Goal: Navigation & Orientation: Find specific page/section

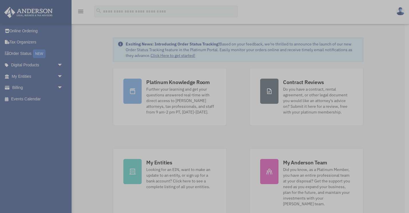
click at [44, 54] on div "x" at bounding box center [204, 106] width 409 height 213
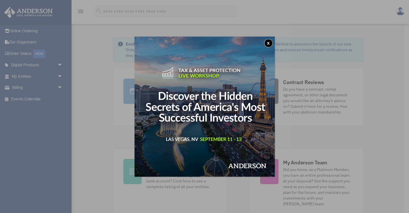
click at [266, 43] on button "x" at bounding box center [268, 43] width 9 height 9
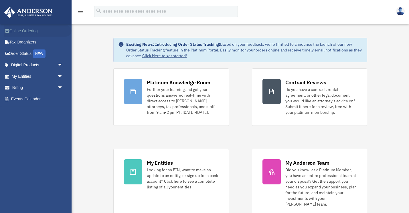
click at [33, 32] on link "Online Ordering" at bounding box center [37, 30] width 67 height 11
click at [25, 40] on link "Tax Organizers" at bounding box center [37, 42] width 67 height 11
click at [16, 75] on link "My Entities arrow_drop_down" at bounding box center [37, 76] width 67 height 11
click at [63, 77] on span "arrow_drop_down" at bounding box center [62, 77] width 11 height 12
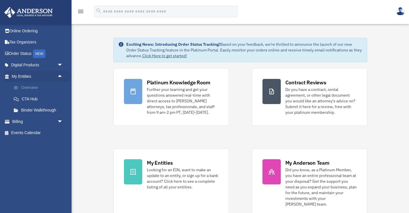
click at [35, 86] on link "Overview" at bounding box center [39, 87] width 63 height 11
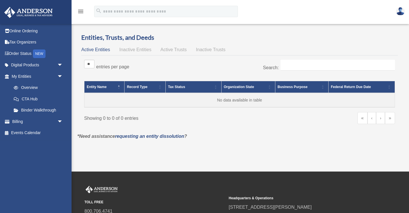
click at [138, 50] on span "Inactive Entities" at bounding box center [135, 49] width 32 height 5
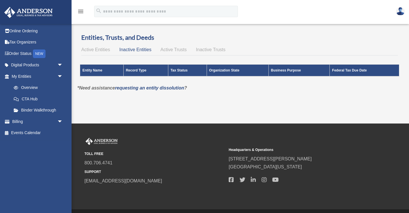
click at [76, 46] on div "Entities, Trusts, and Deeds Active Entities Inactive Entities Active Trusts Ina…" at bounding box center [239, 58] width 333 height 51
click at [93, 47] on span "Active Entities" at bounding box center [95, 49] width 29 height 5
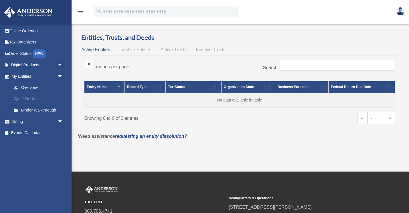
click at [37, 98] on link "CTA Hub" at bounding box center [39, 98] width 63 height 11
click at [35, 109] on link "Binder Walkthrough" at bounding box center [39, 110] width 63 height 11
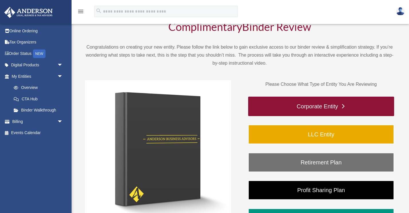
scroll to position [45, 0]
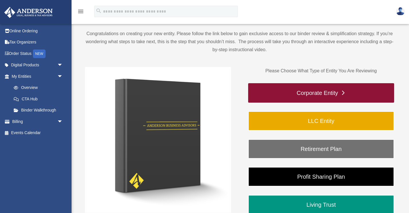
click at [304, 96] on link "Corporate Entity" at bounding box center [321, 92] width 146 height 19
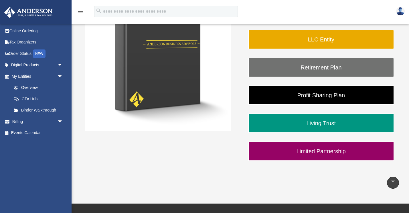
scroll to position [96, 0]
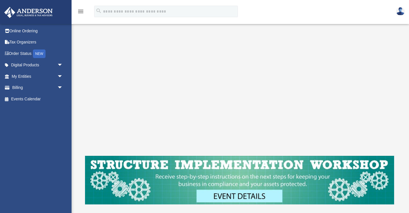
scroll to position [208, 0]
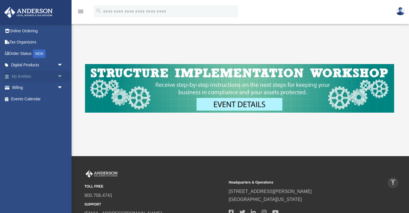
click at [37, 75] on link "My Entities arrow_drop_down" at bounding box center [37, 76] width 67 height 11
click at [58, 77] on span "arrow_drop_down" at bounding box center [62, 77] width 11 height 12
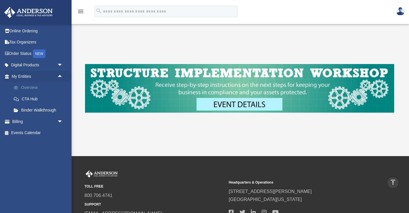
click at [30, 89] on link "Overview" at bounding box center [39, 87] width 63 height 11
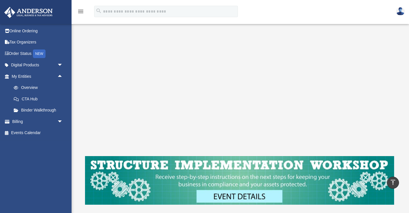
scroll to position [0, 0]
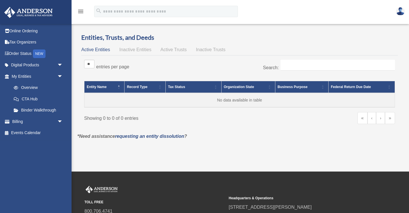
click at [395, 13] on link at bounding box center [399, 11] width 17 height 25
click at [87, 15] on div "menu" at bounding box center [80, 11] width 18 height 15
click at [73, 9] on div "menu" at bounding box center [80, 11] width 18 height 15
click at [81, 11] on icon "menu" at bounding box center [80, 11] width 7 height 7
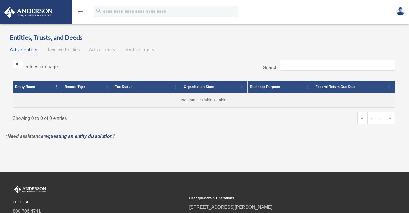
click at [81, 11] on icon "menu" at bounding box center [80, 11] width 7 height 7
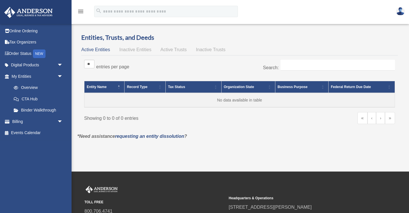
click at [134, 50] on span "Inactive Entities" at bounding box center [135, 49] width 32 height 5
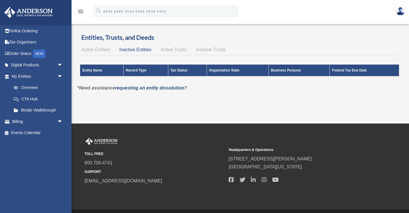
click at [100, 50] on span "Active Entities" at bounding box center [95, 49] width 29 height 5
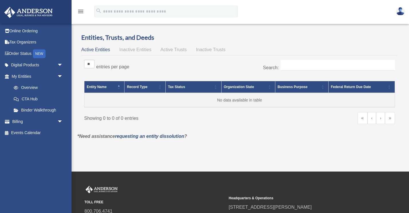
click at [98, 89] on span "Entity Name" at bounding box center [97, 87] width 20 height 4
click at [27, 64] on link "Digital Products arrow_drop_down" at bounding box center [37, 64] width 67 height 11
click at [61, 65] on span "arrow_drop_down" at bounding box center [62, 65] width 11 height 12
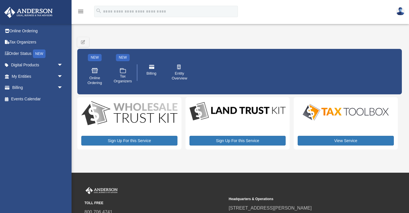
click at [61, 65] on span "arrow_drop_down" at bounding box center [62, 65] width 11 height 12
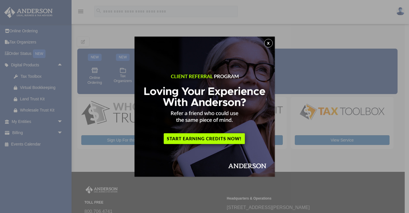
click at [268, 44] on button "x" at bounding box center [268, 43] width 9 height 9
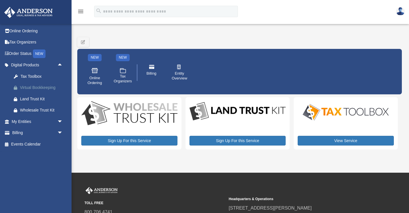
click at [39, 90] on div "Virtual Bookkeeping" at bounding box center [42, 87] width 44 height 7
click at [27, 82] on link "Tax Toolbox" at bounding box center [39, 76] width 63 height 11
click at [28, 44] on link "Tax Organizers" at bounding box center [37, 42] width 67 height 11
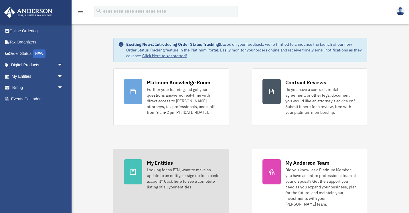
click at [174, 168] on div "Looking for an EIN, want to make an update to an entity, or sign up for a bank …" at bounding box center [182, 178] width 71 height 23
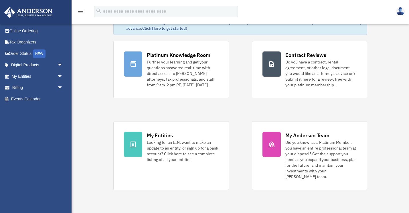
scroll to position [35, 0]
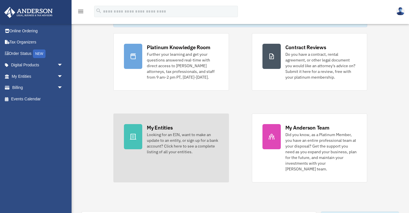
click at [138, 134] on div at bounding box center [133, 136] width 18 height 25
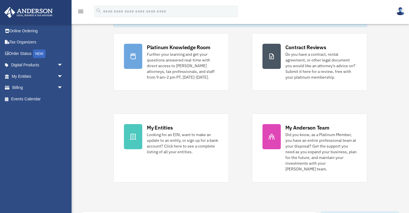
scroll to position [9, 0]
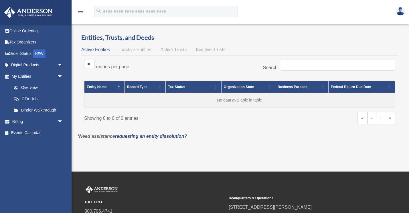
click at [200, 48] on span "Inactive Trusts" at bounding box center [210, 49] width 29 height 5
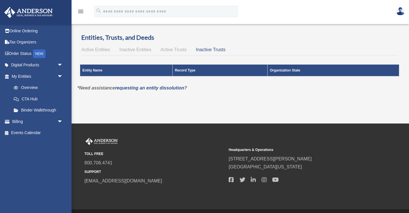
click at [175, 47] on div "Active Entities Inactive Entities Active Trusts Inactive Trusts" at bounding box center [239, 50] width 316 height 8
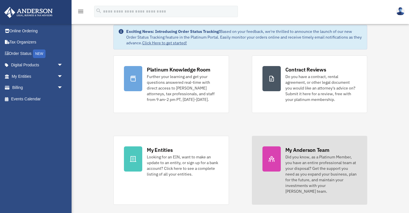
scroll to position [11, 0]
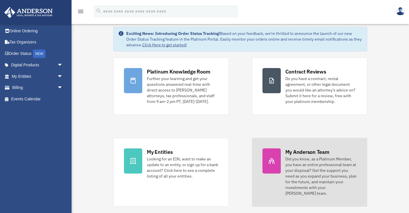
click at [311, 153] on div "My Anderson Team" at bounding box center [307, 151] width 44 height 7
